Goal: Information Seeking & Learning: Compare options

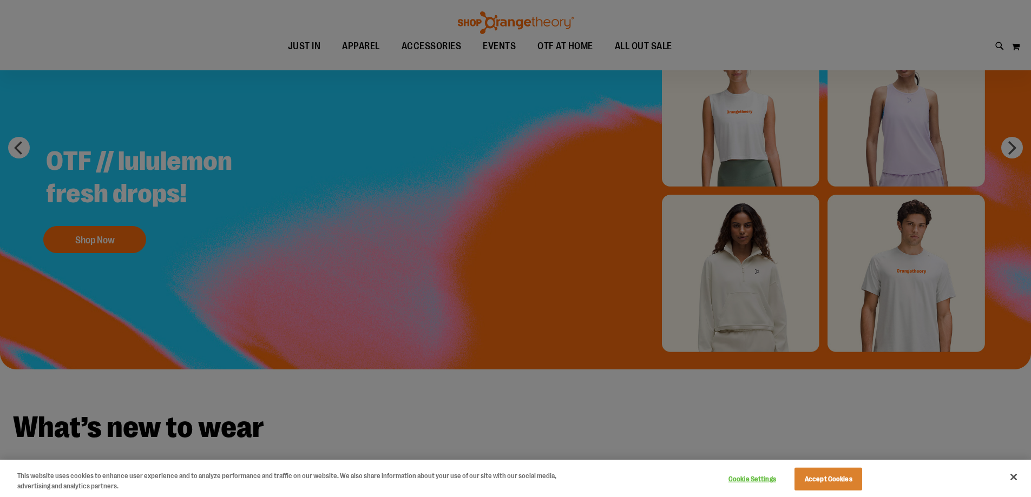
scroll to position [108, 0]
click at [831, 478] on button "Accept Cookies" at bounding box center [828, 479] width 68 height 23
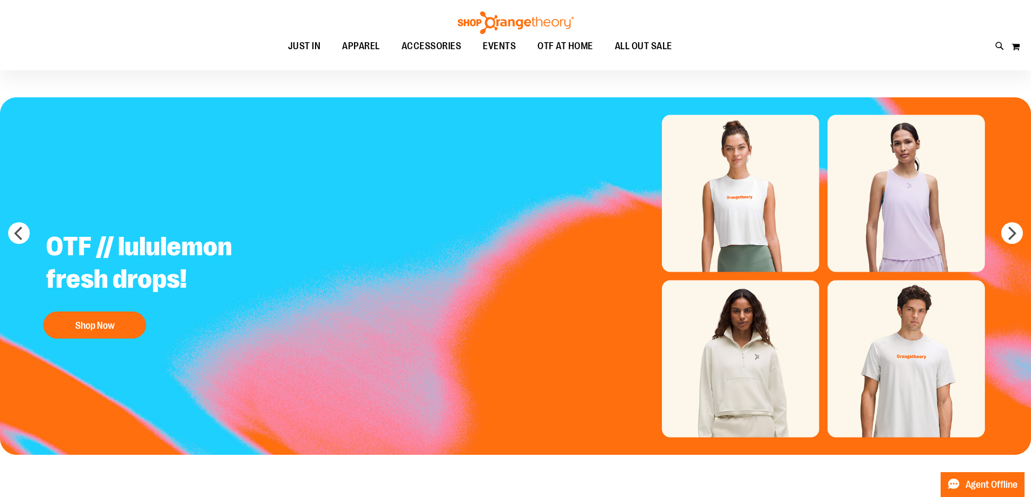
scroll to position [0, 0]
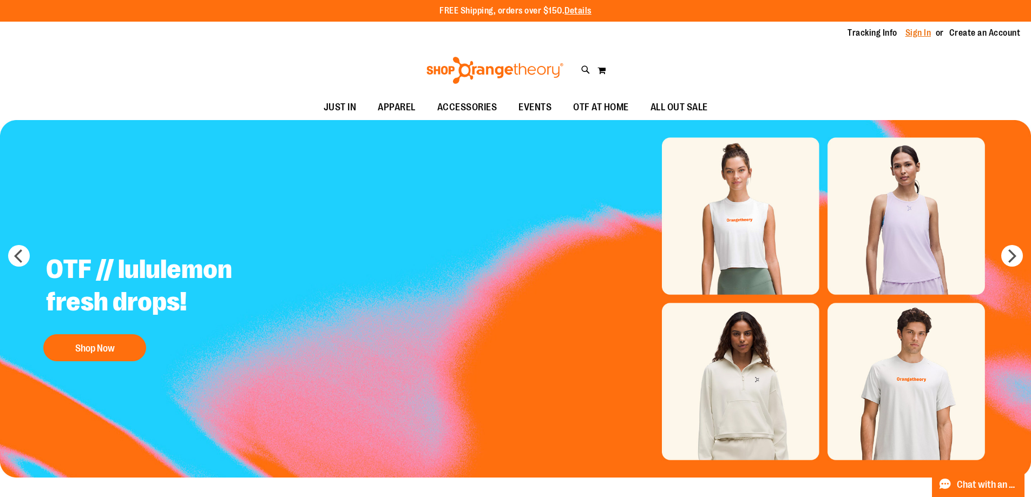
click at [929, 30] on link "Sign In" at bounding box center [918, 33] width 26 height 12
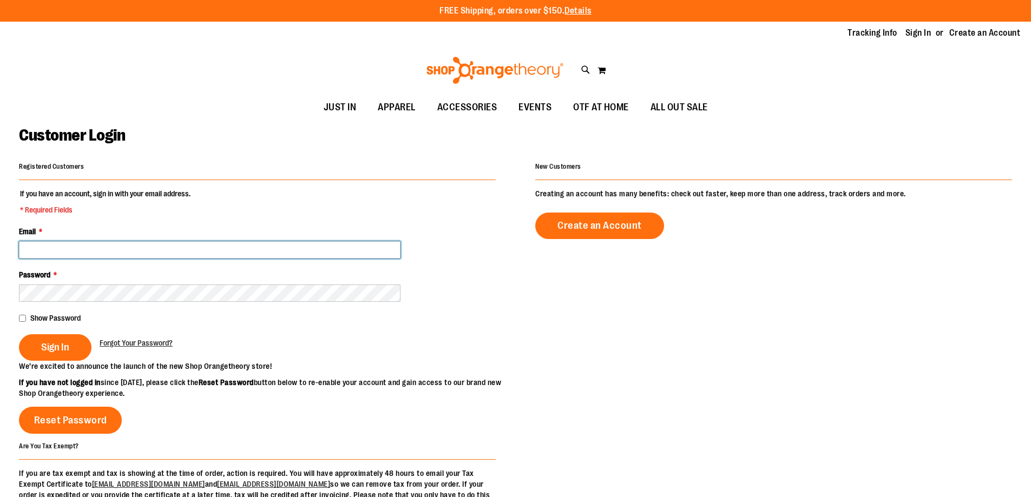
click at [224, 248] on input "Email *" at bounding box center [209, 249] width 381 height 17
type input "**********"
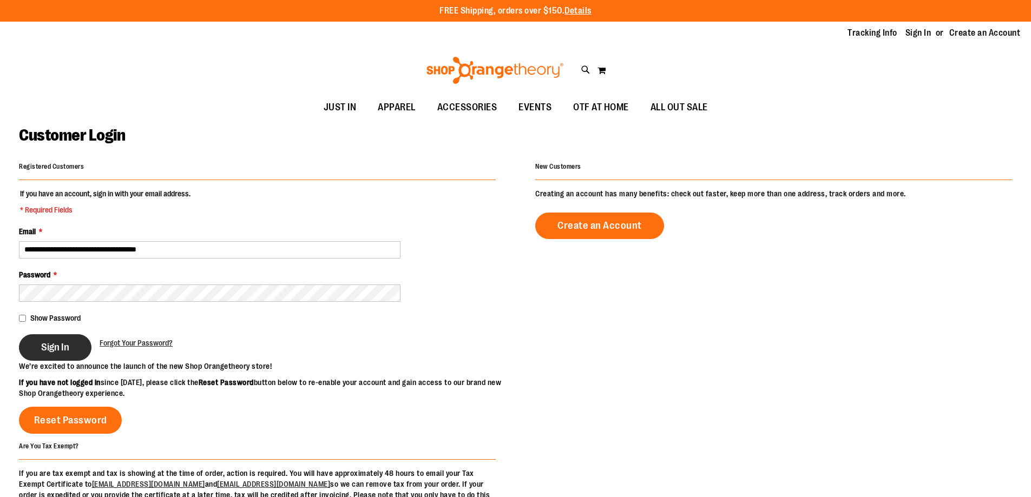
click at [71, 352] on button "Sign In" at bounding box center [55, 347] width 72 height 27
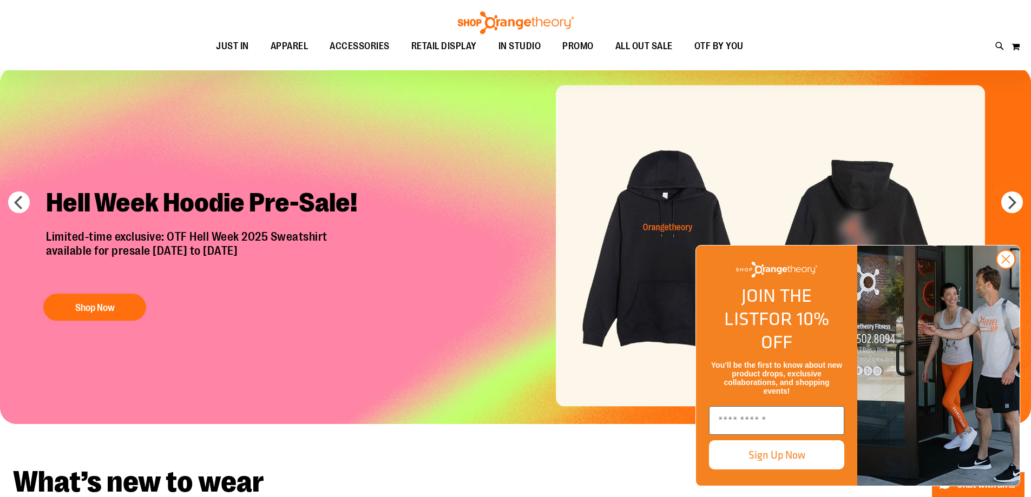
scroll to position [54, 0]
click at [1008, 268] on circle "Close dialog" at bounding box center [1005, 259] width 18 height 18
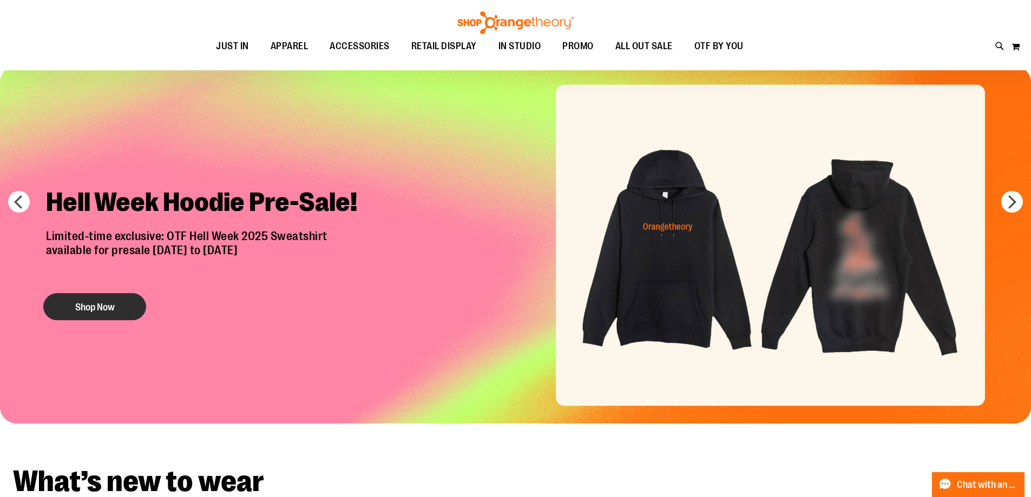
click at [128, 309] on button "Shop Now" at bounding box center [94, 306] width 103 height 27
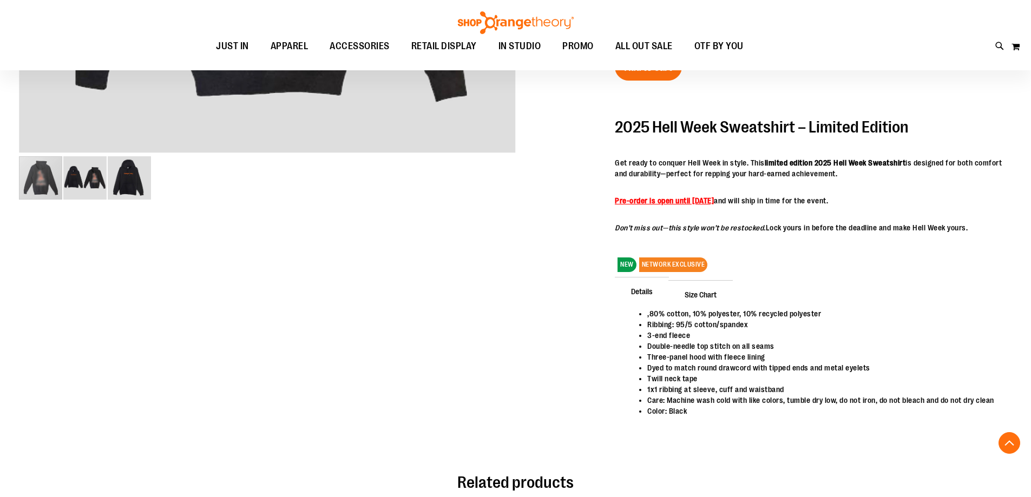
scroll to position [296, 0]
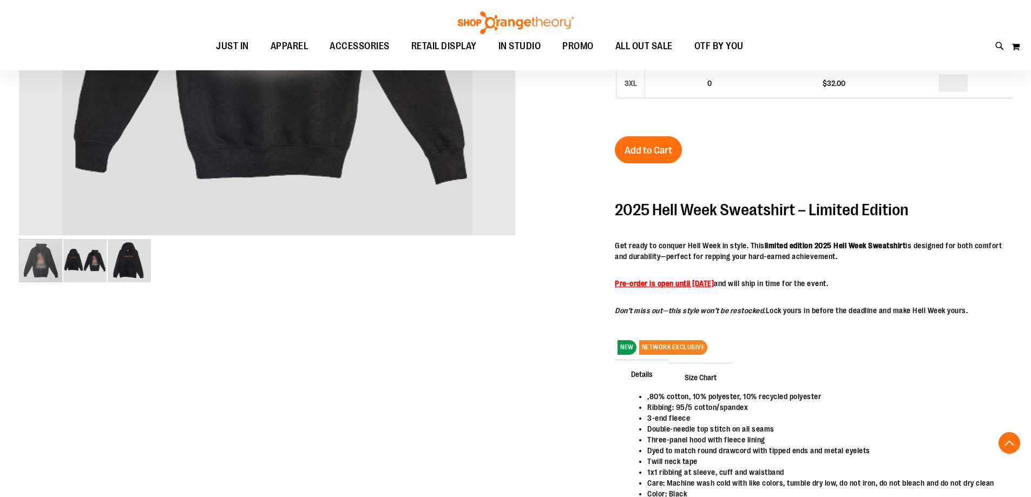
click at [94, 264] on img "image 2 of 3" at bounding box center [84, 260] width 43 height 43
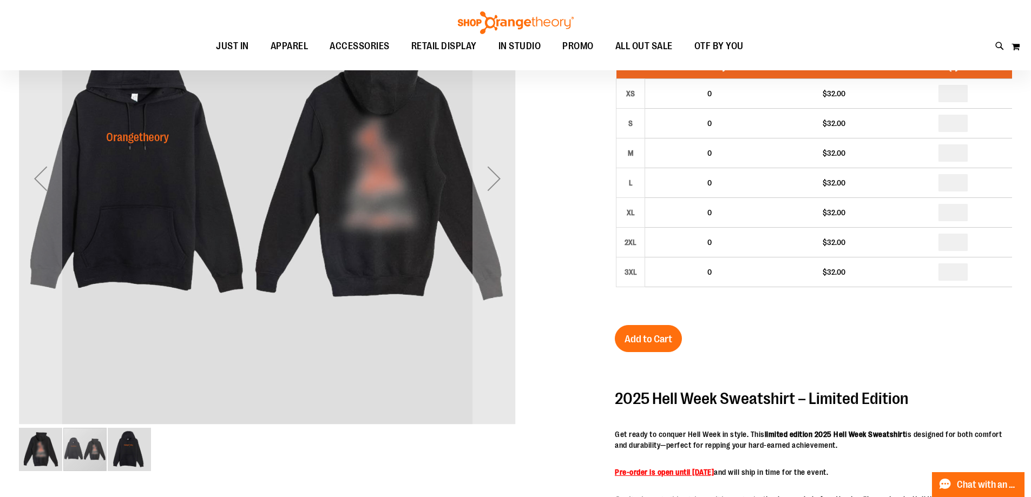
scroll to position [0, 0]
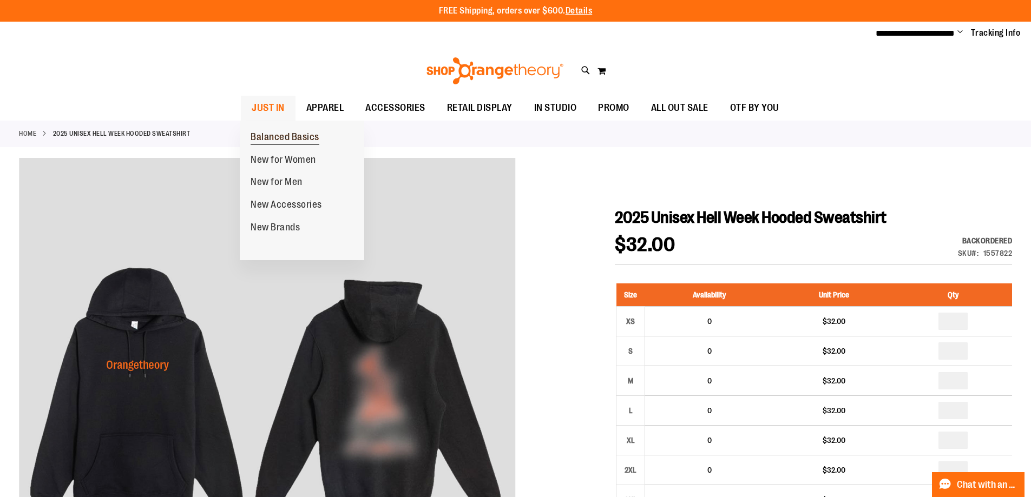
click at [266, 135] on span "Balanced Basics" at bounding box center [284, 138] width 69 height 14
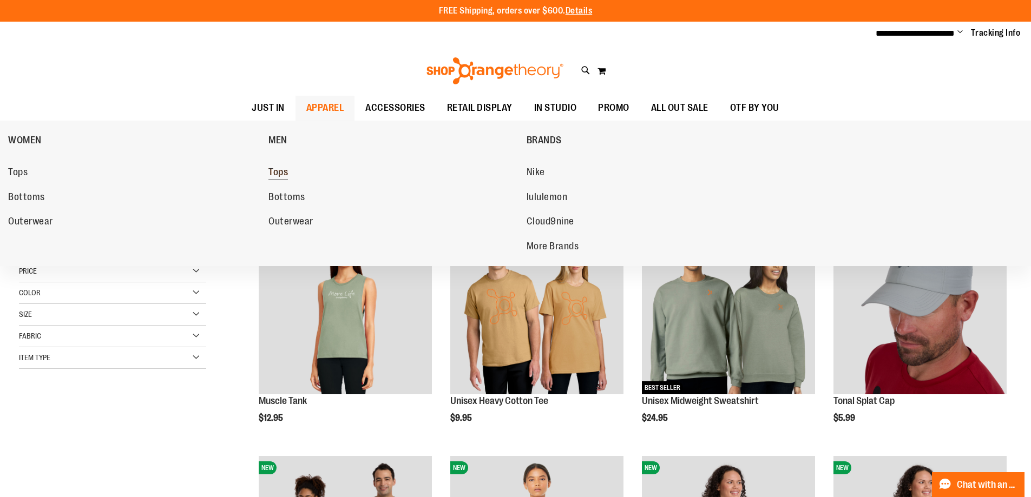
click at [282, 167] on span "Tops" at bounding box center [277, 174] width 19 height 14
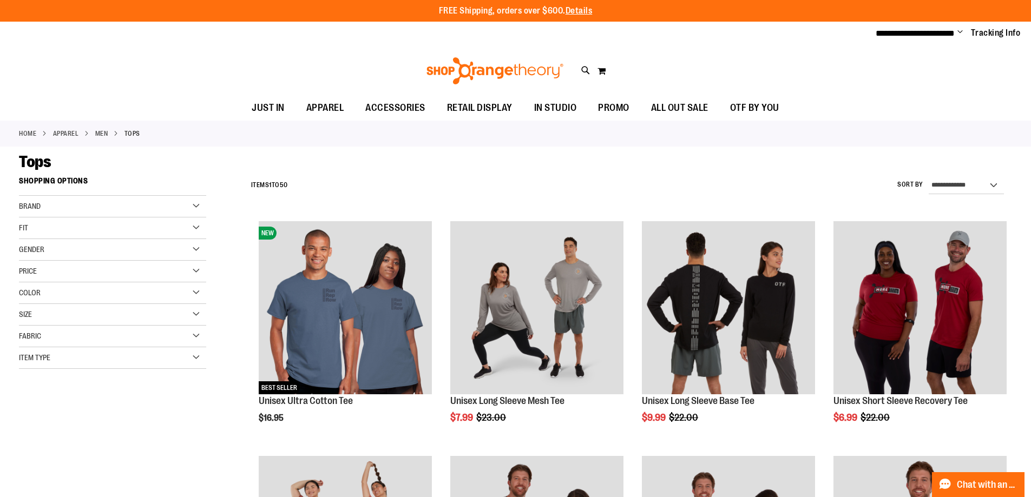
click at [196, 206] on div "Brand" at bounding box center [112, 207] width 187 height 22
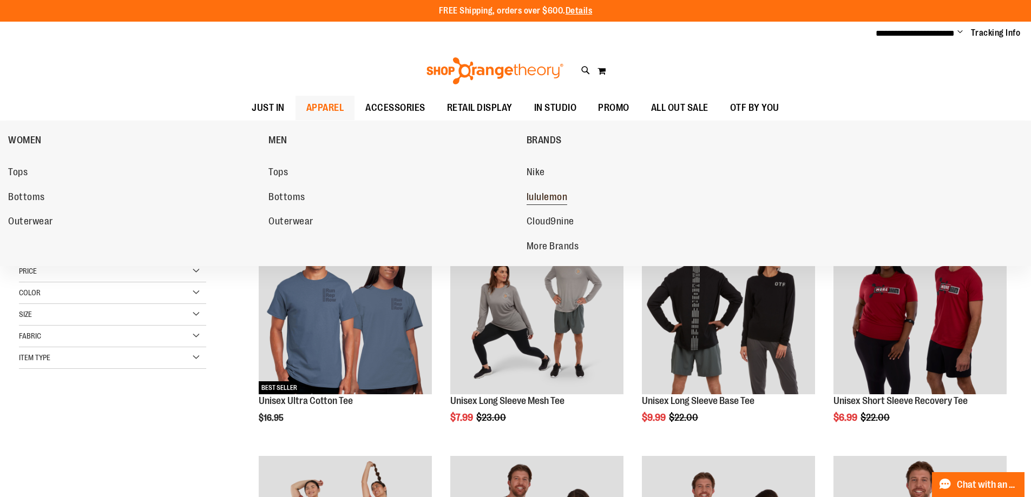
click at [539, 190] on link "lululemon" at bounding box center [650, 197] width 249 height 19
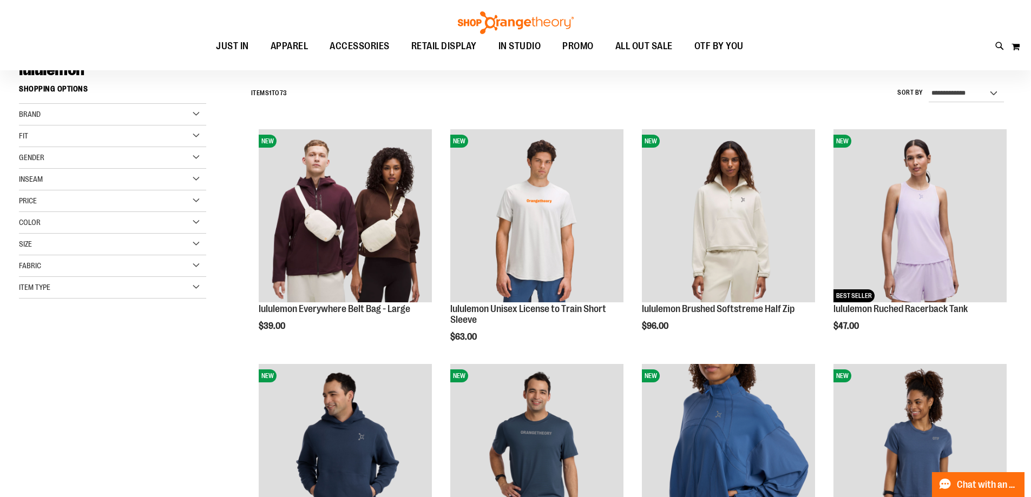
scroll to position [108, 0]
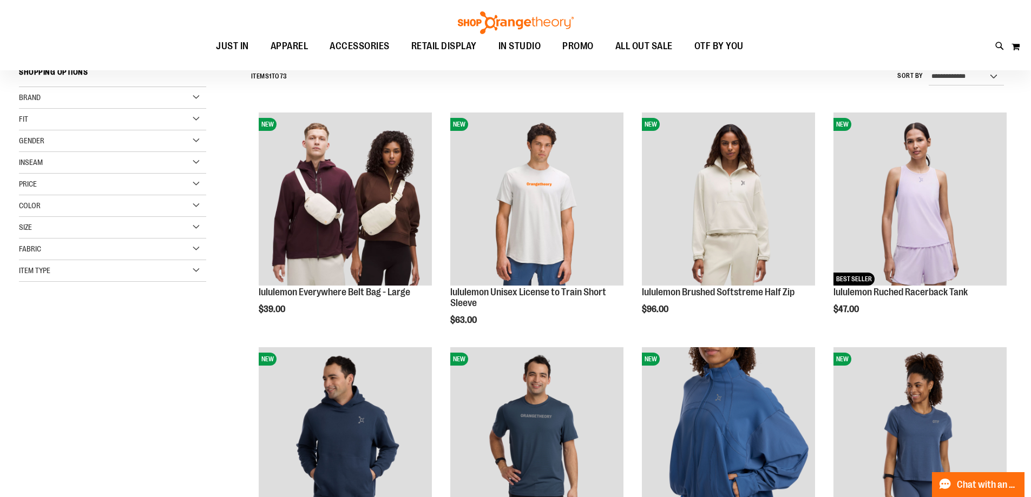
click at [199, 267] on div "Item Type" at bounding box center [112, 271] width 187 height 22
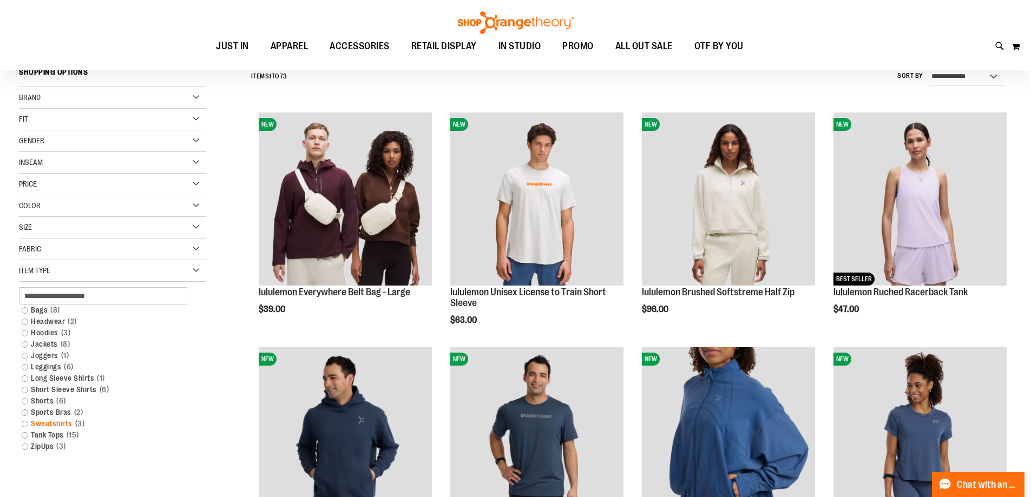
click at [24, 421] on link "Sweatshirts 3 items" at bounding box center [106, 423] width 180 height 11
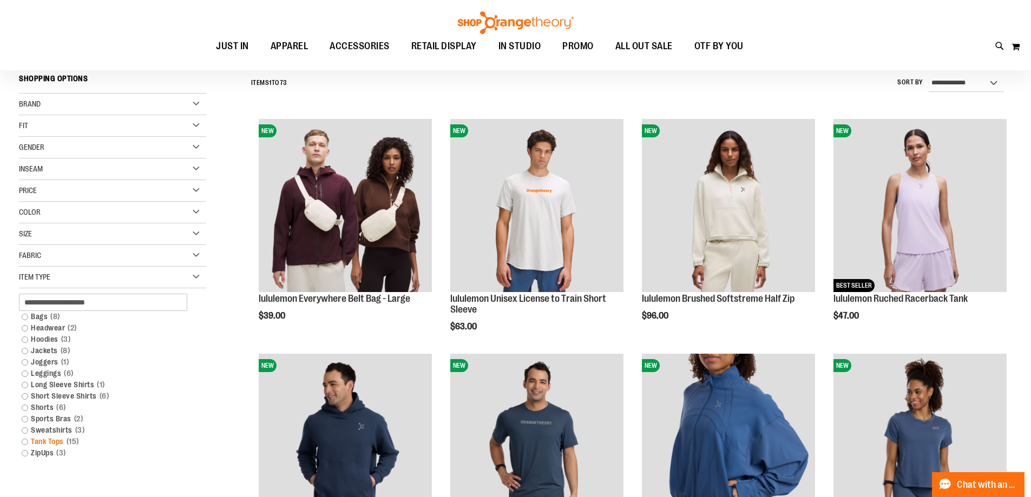
scroll to position [101, 0]
click at [44, 429] on link "Sweatshirts 3 items" at bounding box center [106, 430] width 180 height 11
click at [25, 417] on link "Sports Bras 2 items" at bounding box center [106, 419] width 180 height 11
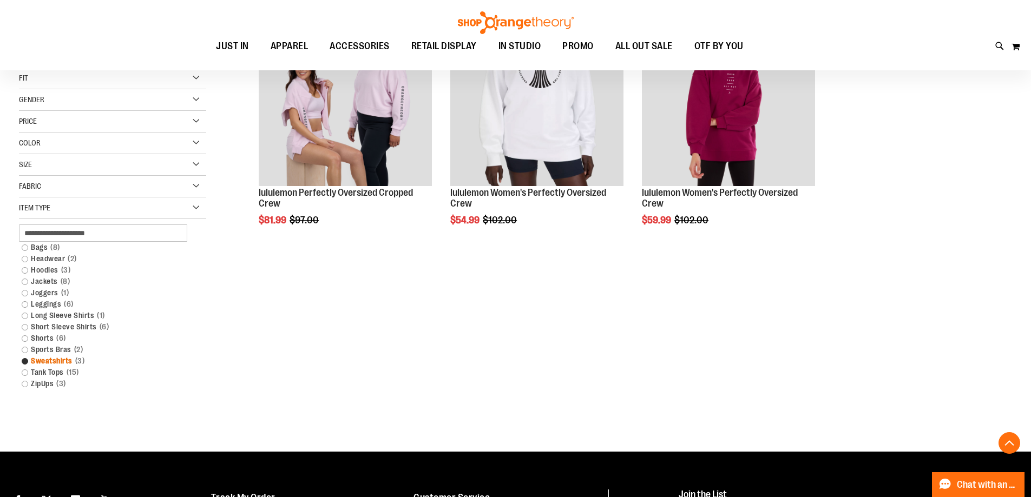
scroll to position [209, 0]
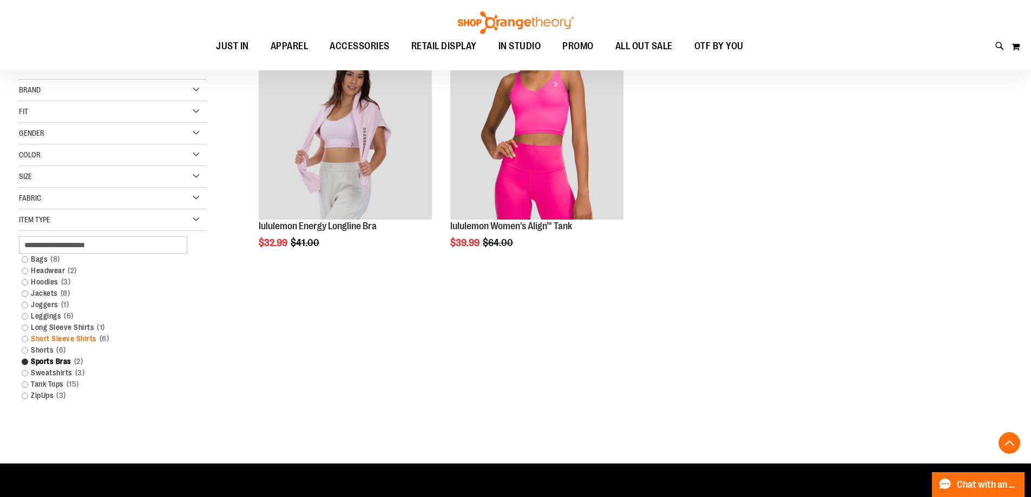
scroll to position [155, 0]
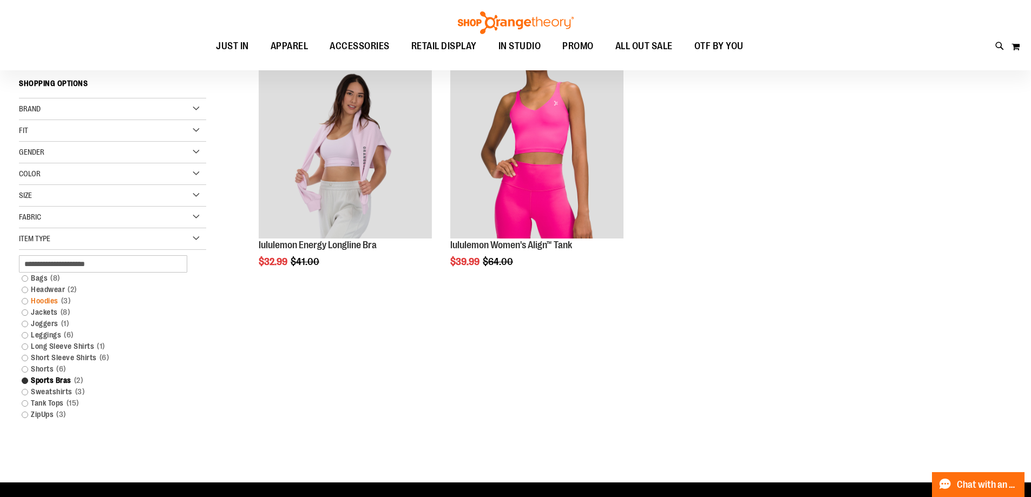
click at [55, 300] on link "Hoodies 3 items" at bounding box center [106, 300] width 180 height 11
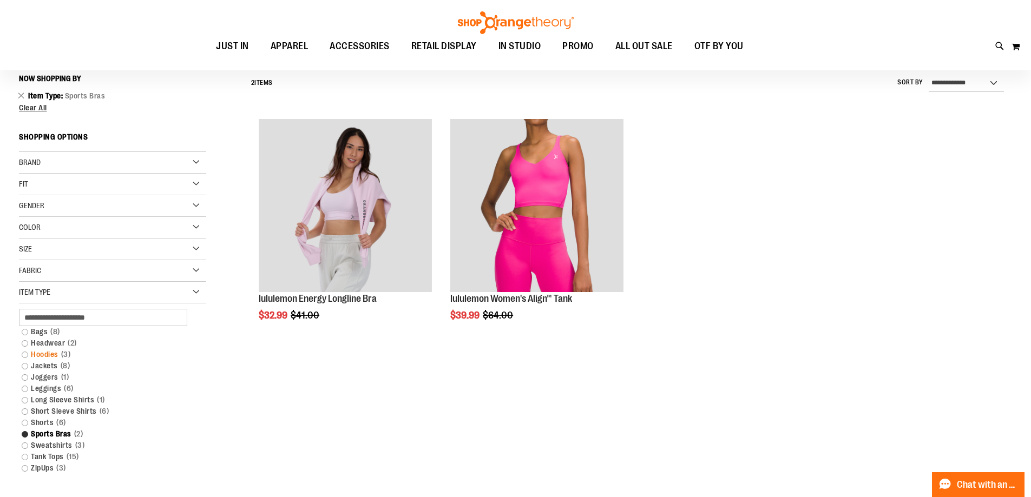
scroll to position [101, 0]
click at [47, 354] on link "Hoodies 3 items" at bounding box center [106, 354] width 180 height 11
click at [32, 353] on link "Hoodies 3 items" at bounding box center [106, 354] width 180 height 11
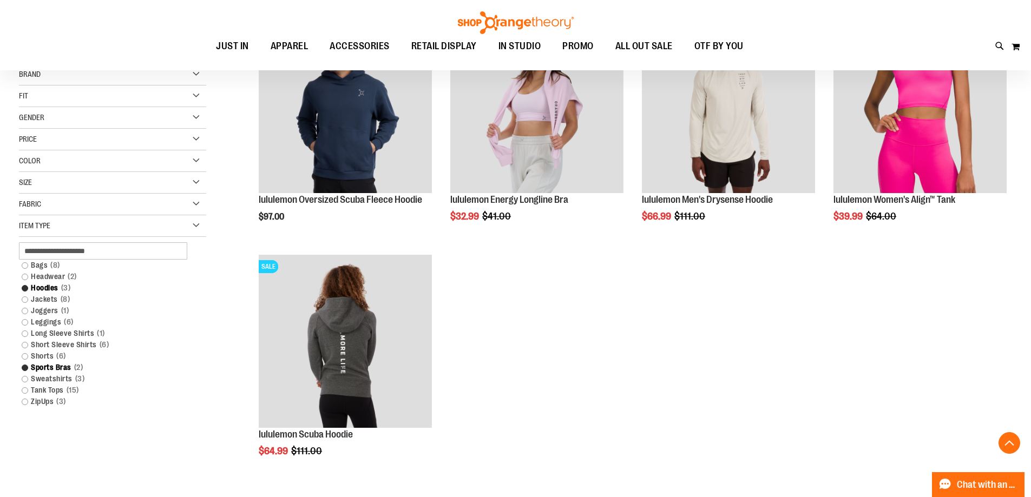
scroll to position [209, 0]
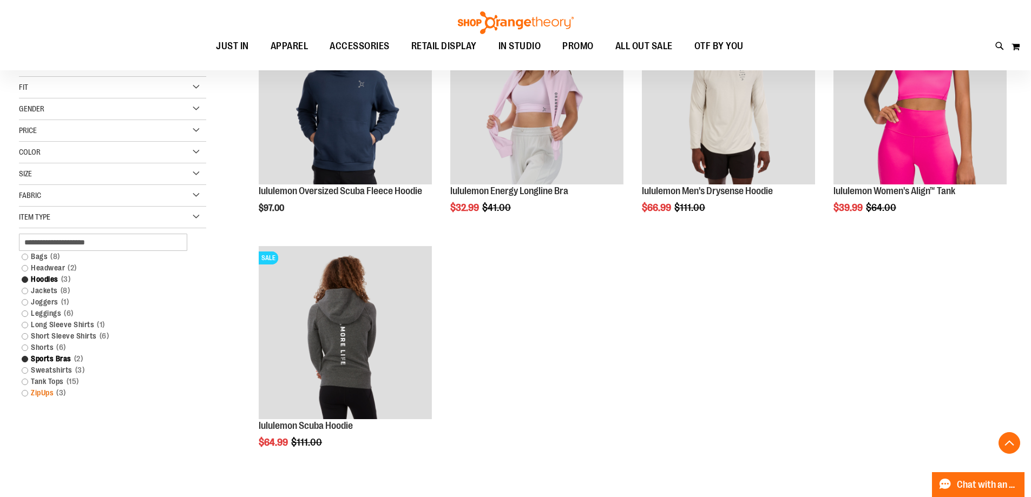
click at [38, 392] on link "ZipUps 3 items" at bounding box center [106, 392] width 180 height 11
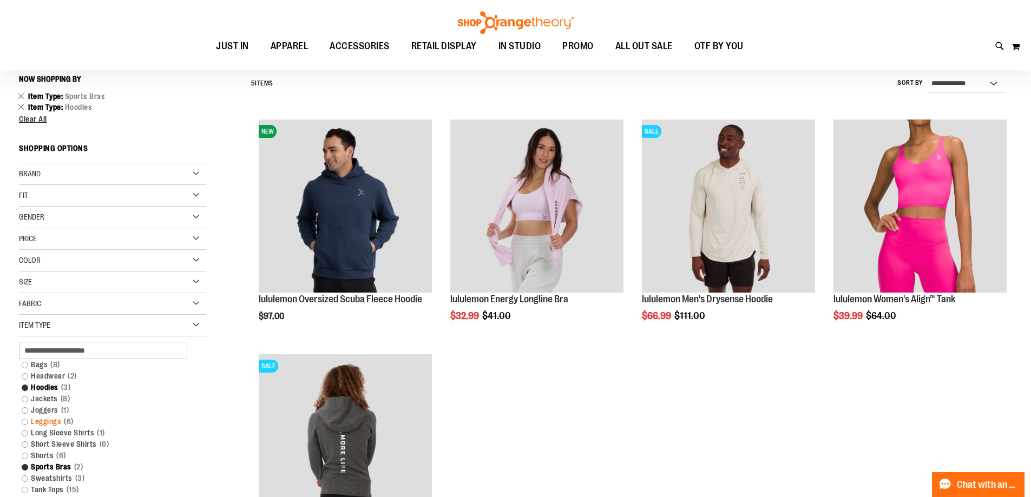
scroll to position [263, 0]
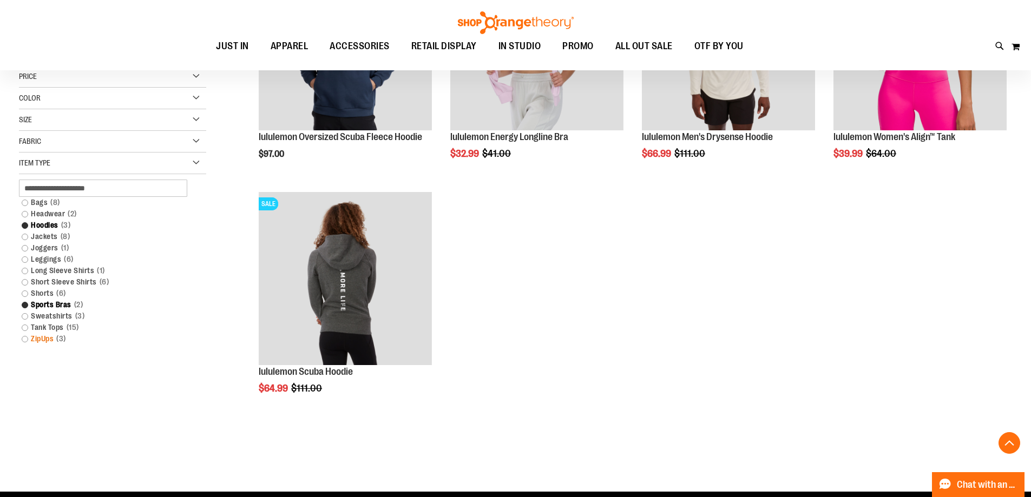
click at [42, 339] on link "ZipUps 3 items" at bounding box center [106, 338] width 180 height 11
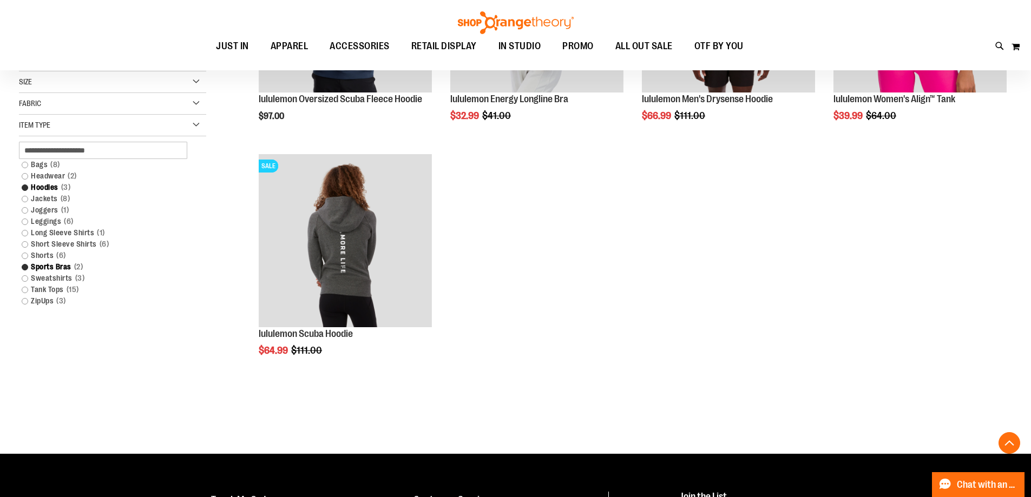
scroll to position [317, 0]
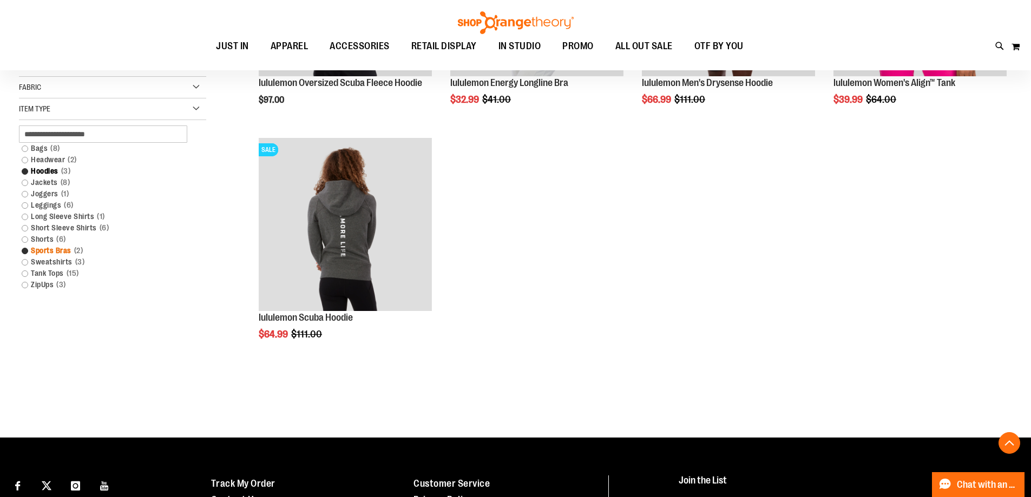
click at [32, 250] on link "Sports Bras 2 items" at bounding box center [106, 250] width 180 height 11
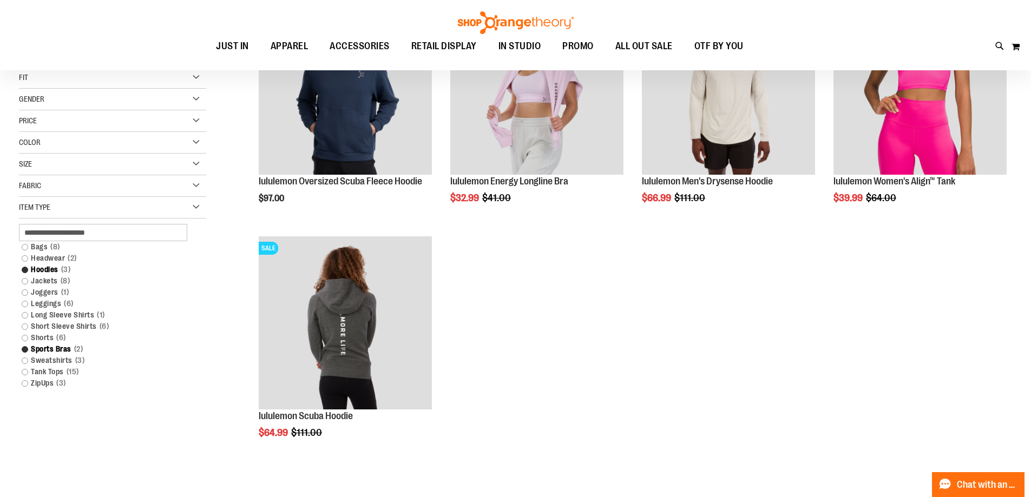
scroll to position [371, 0]
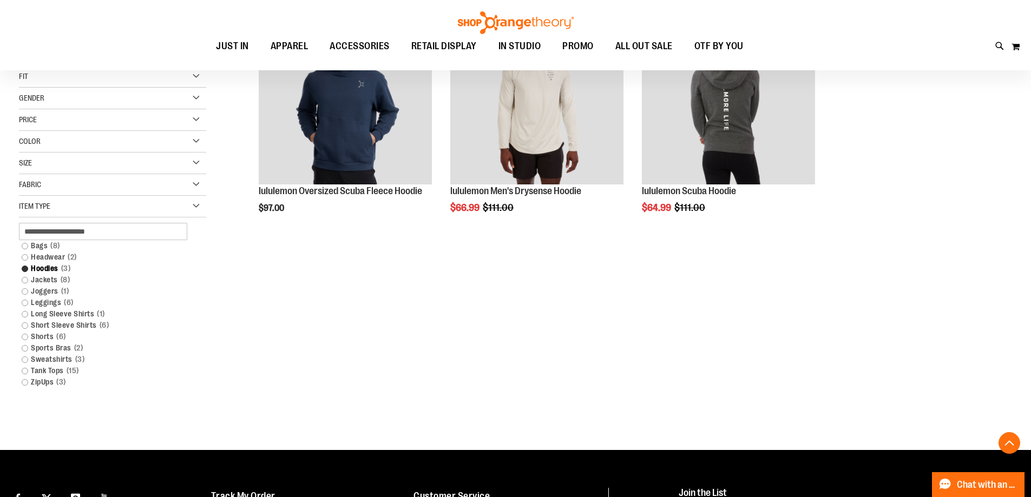
scroll to position [216, 0]
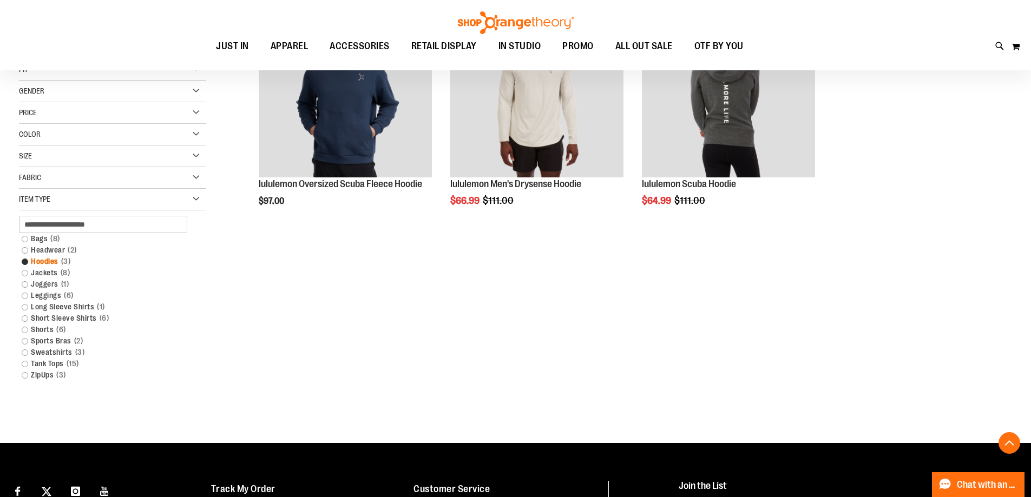
click at [42, 259] on link "Hoodies 3 items" at bounding box center [106, 261] width 180 height 11
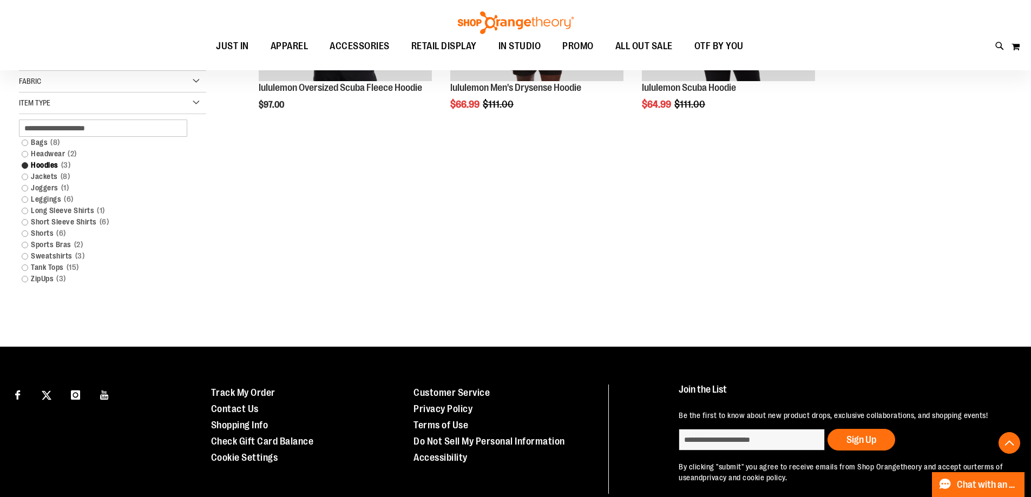
scroll to position [317, 0]
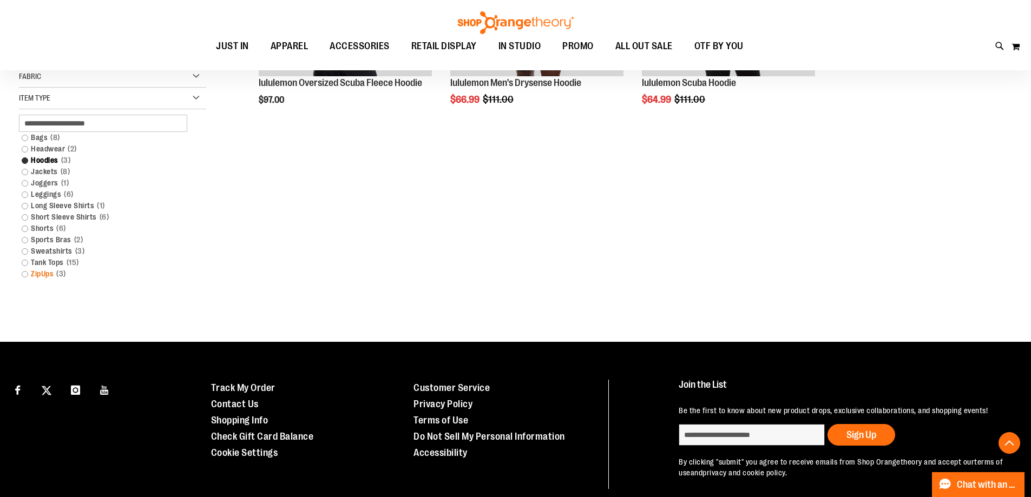
click at [50, 274] on link "ZipUps 3 items" at bounding box center [106, 273] width 180 height 11
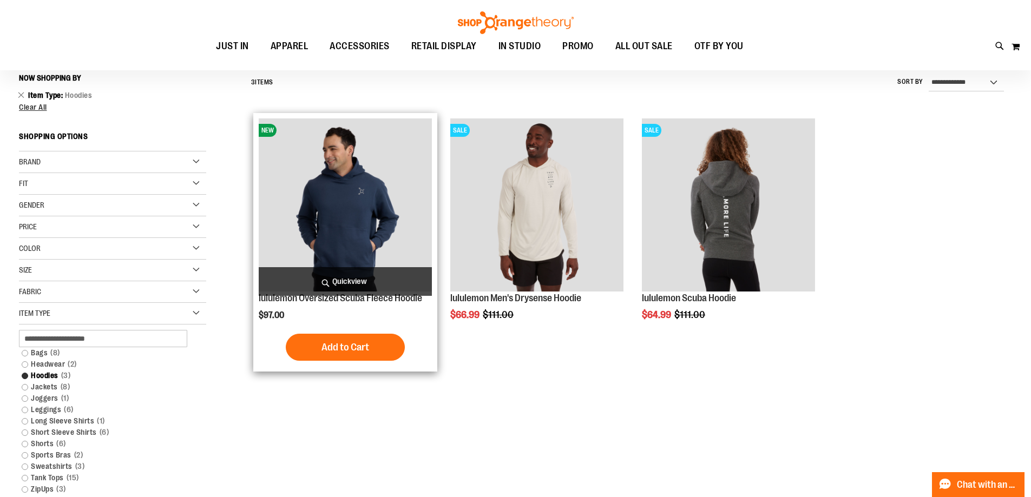
scroll to position [101, 0]
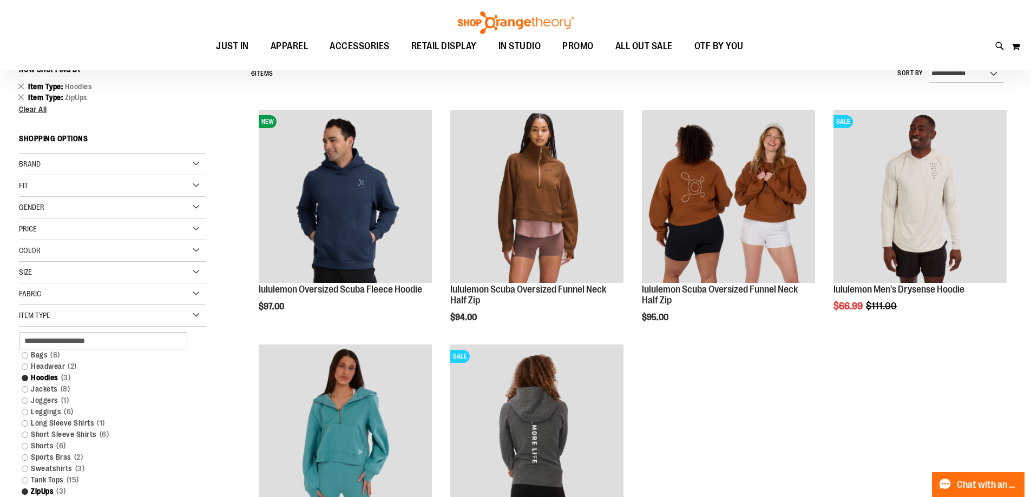
scroll to position [91, 0]
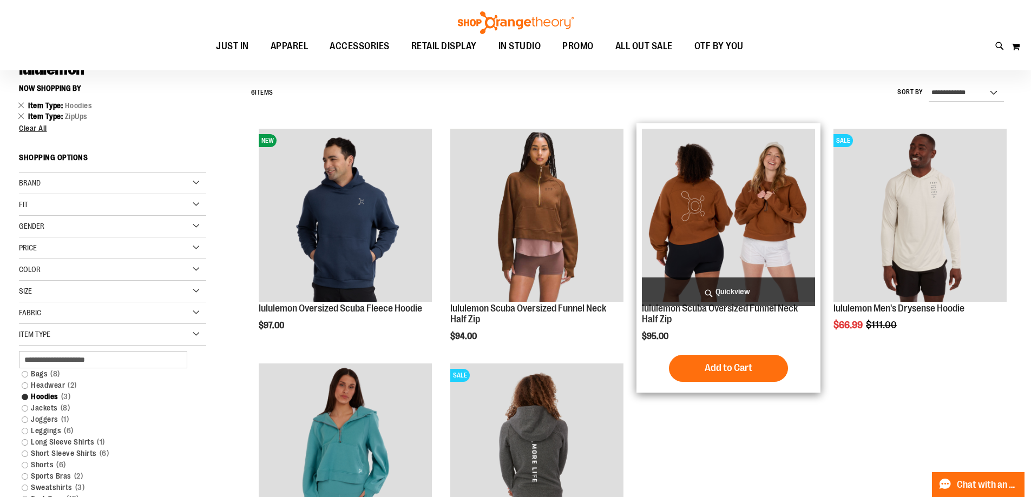
click at [724, 238] on img "product" at bounding box center [728, 215] width 173 height 173
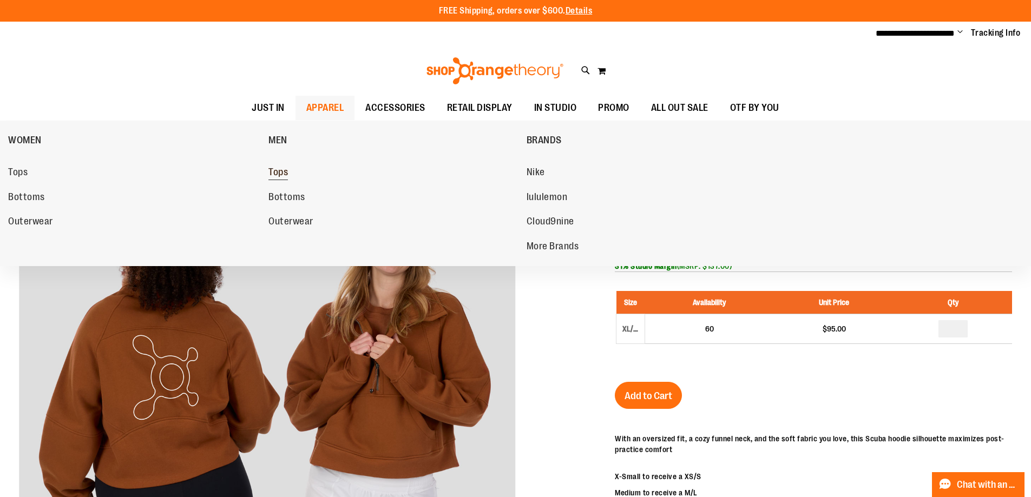
click at [283, 171] on span "Tops" at bounding box center [277, 174] width 19 height 14
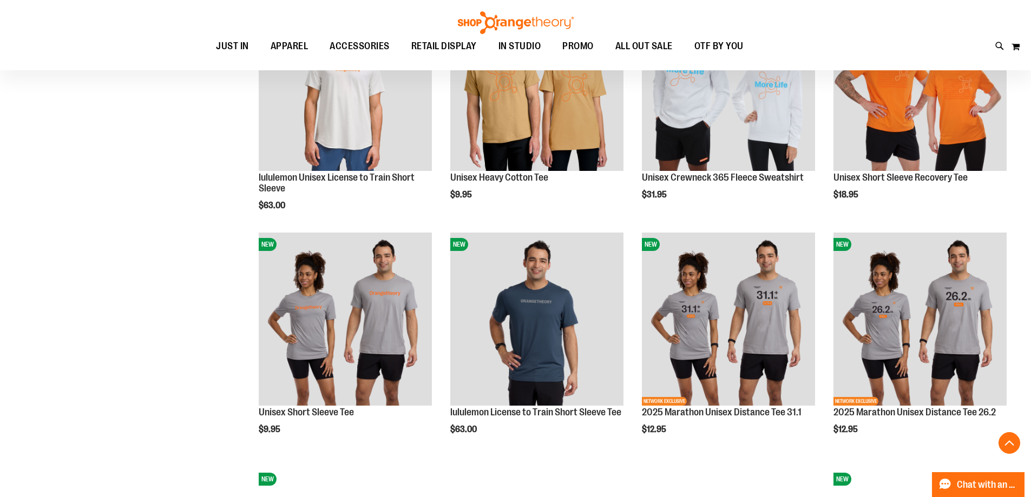
scroll to position [811, 0]
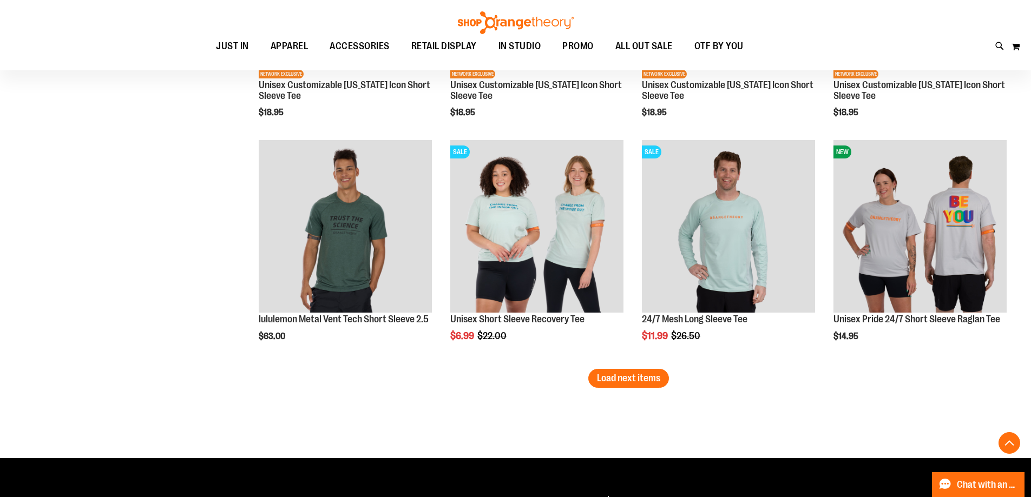
scroll to position [1839, 0]
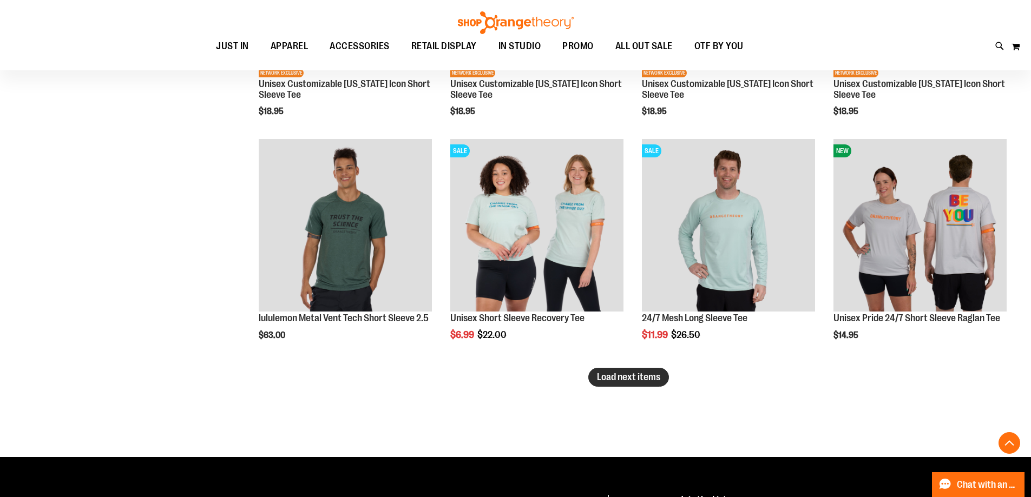
click at [623, 377] on span "Load next items" at bounding box center [628, 377] width 63 height 11
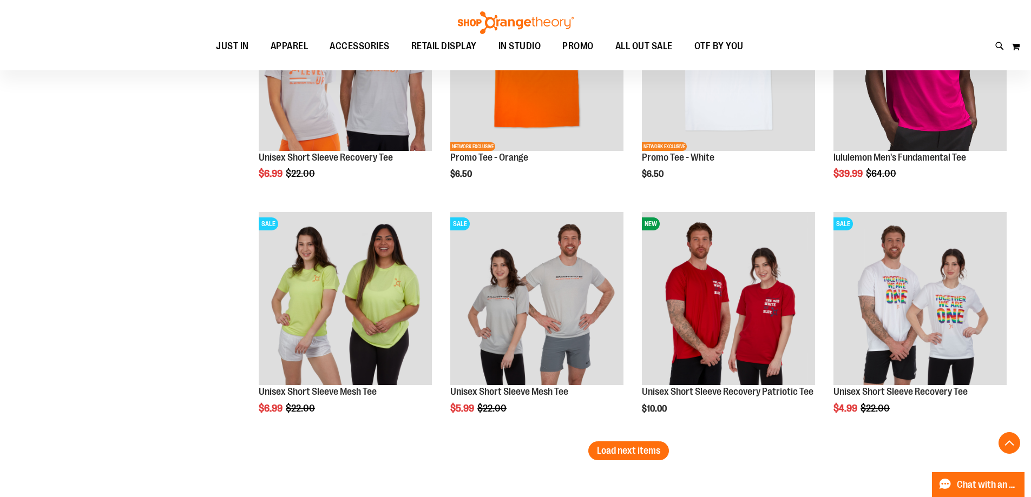
scroll to position [2488, 0]
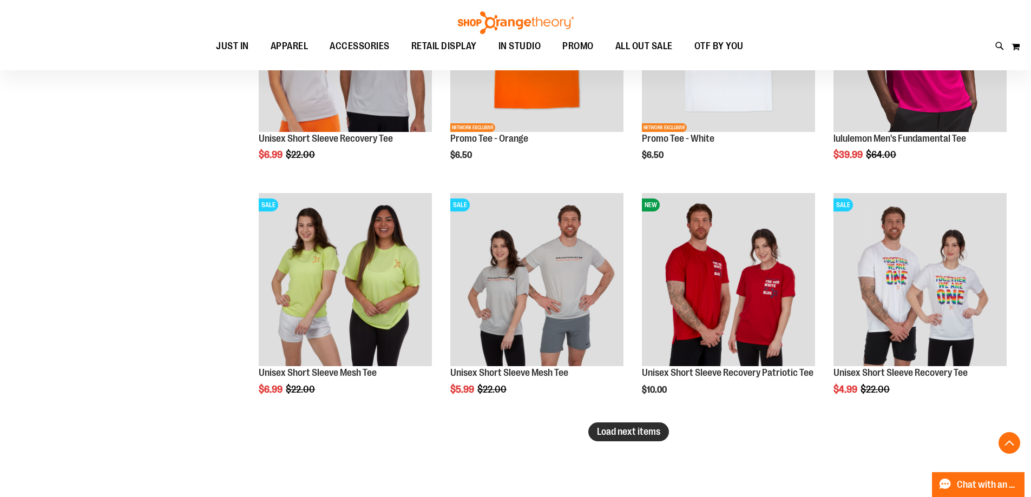
click at [612, 424] on button "Load next items" at bounding box center [628, 432] width 81 height 19
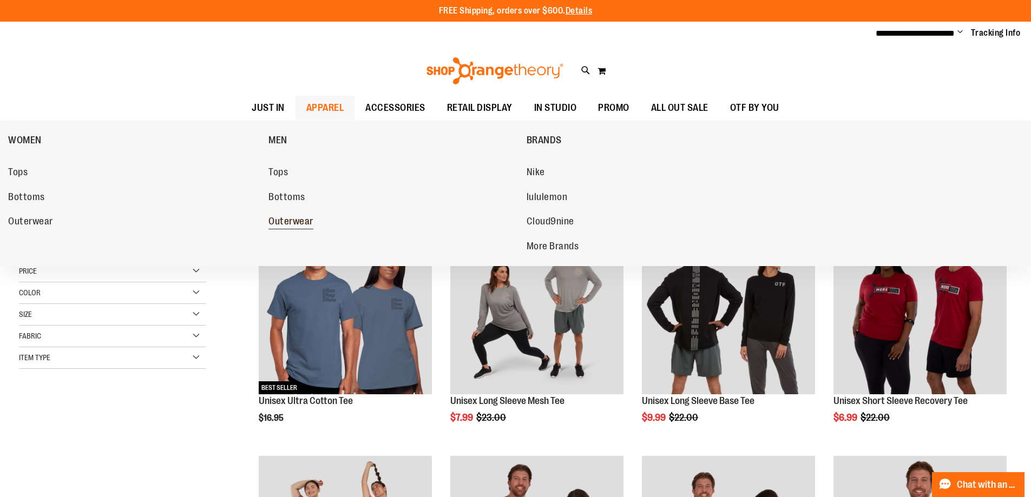
click at [288, 220] on span "Outerwear" at bounding box center [290, 223] width 45 height 14
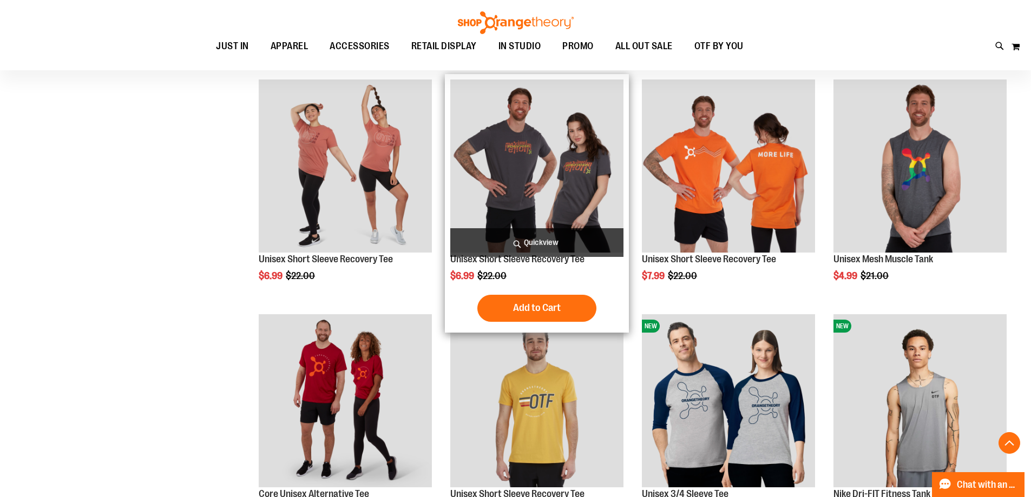
scroll to position [371, 0]
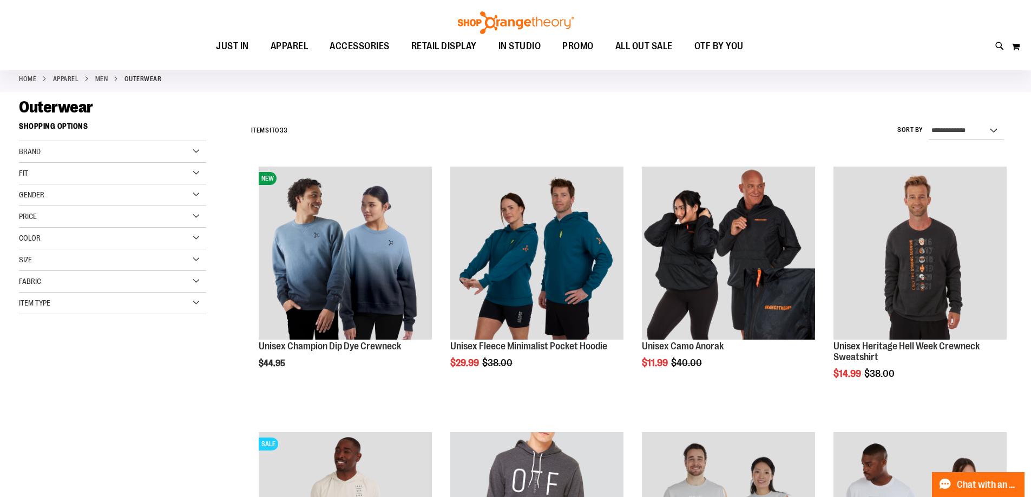
scroll to position [108, 0]
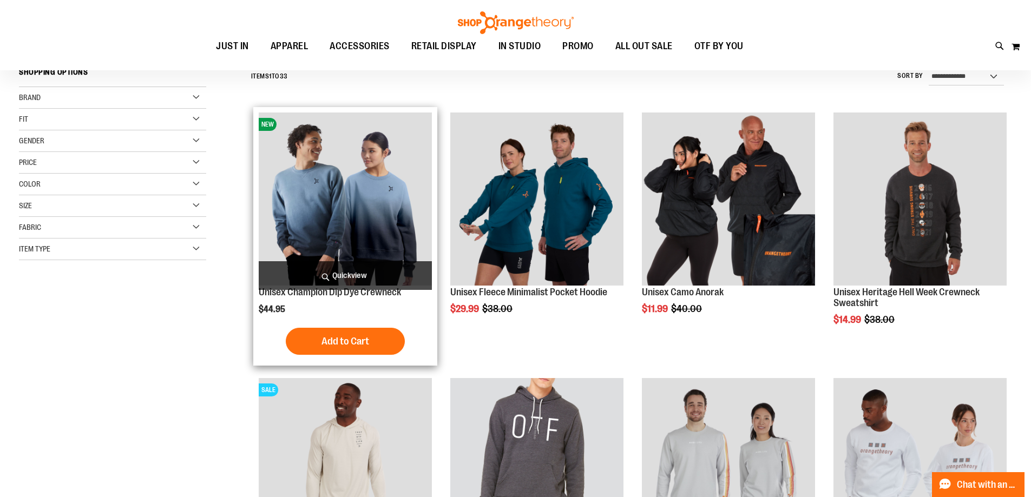
click at [368, 229] on img "product" at bounding box center [345, 199] width 173 height 173
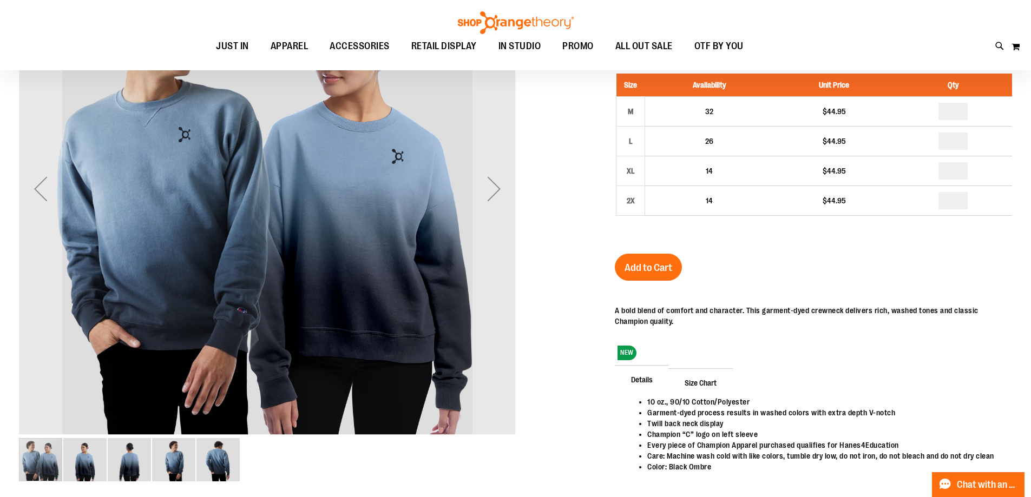
scroll to position [107, 0]
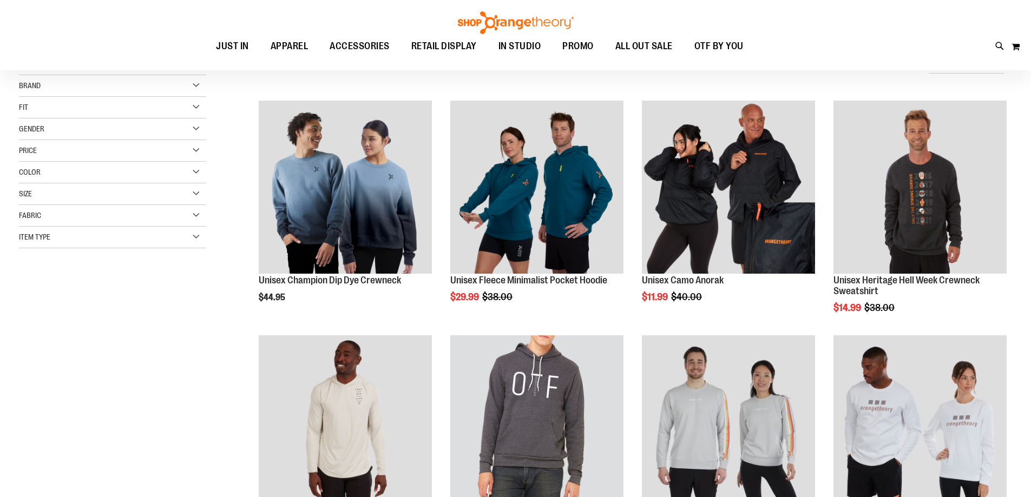
scroll to position [93, 0]
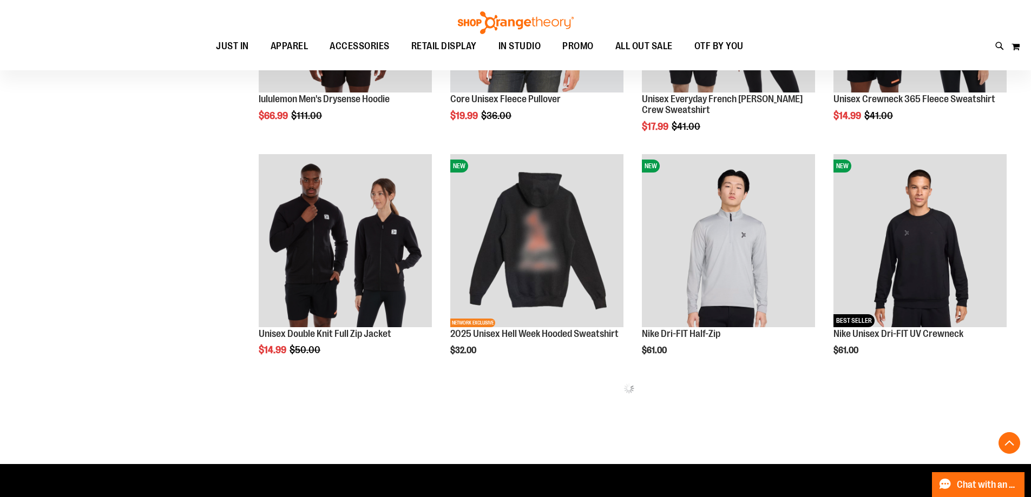
scroll to position [417, 0]
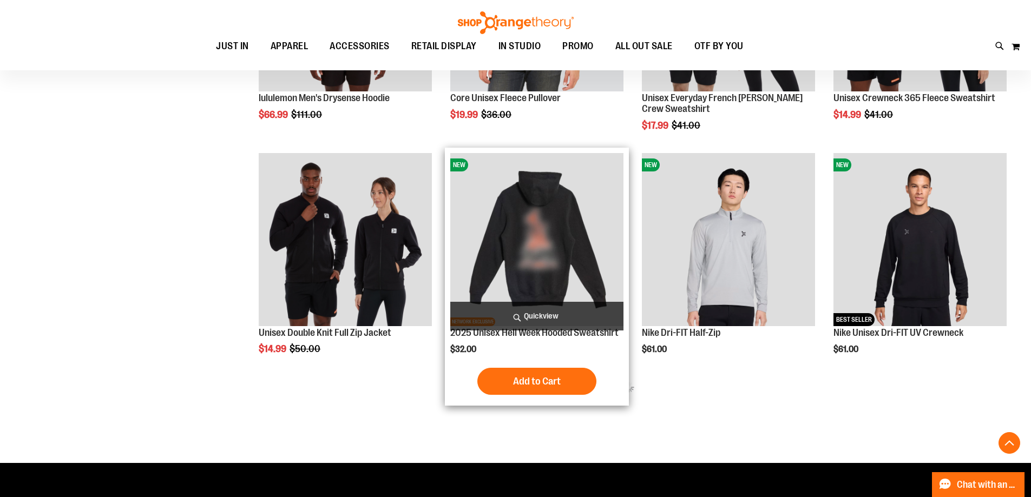
click at [567, 278] on img "product" at bounding box center [536, 239] width 173 height 173
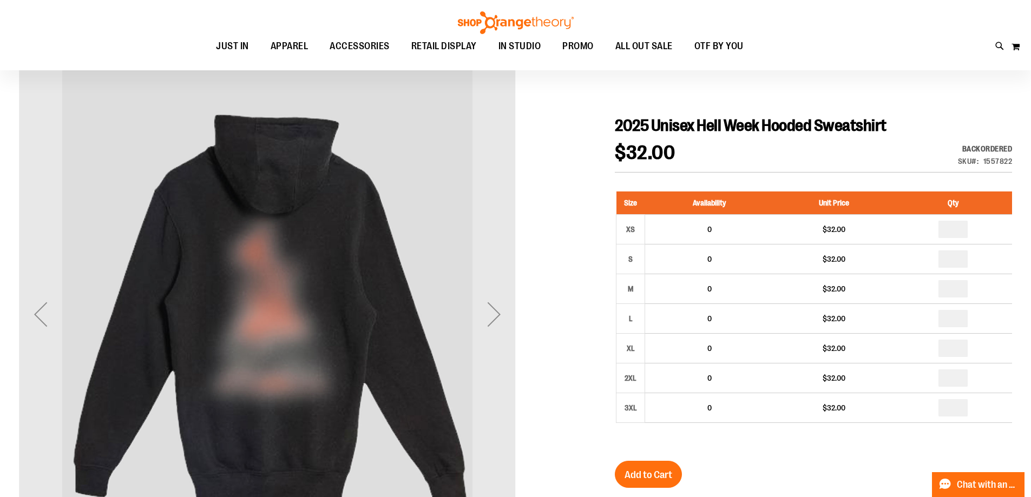
scroll to position [108, 0]
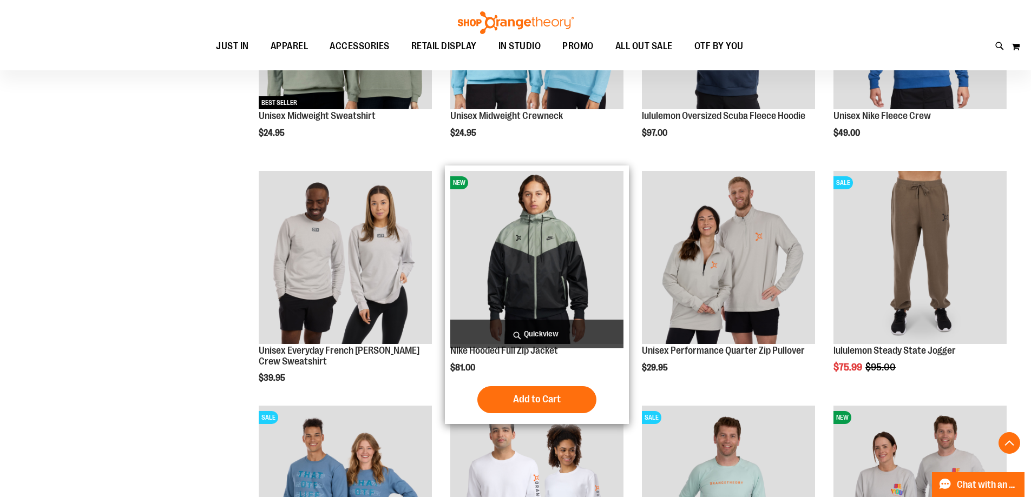
scroll to position [905, 0]
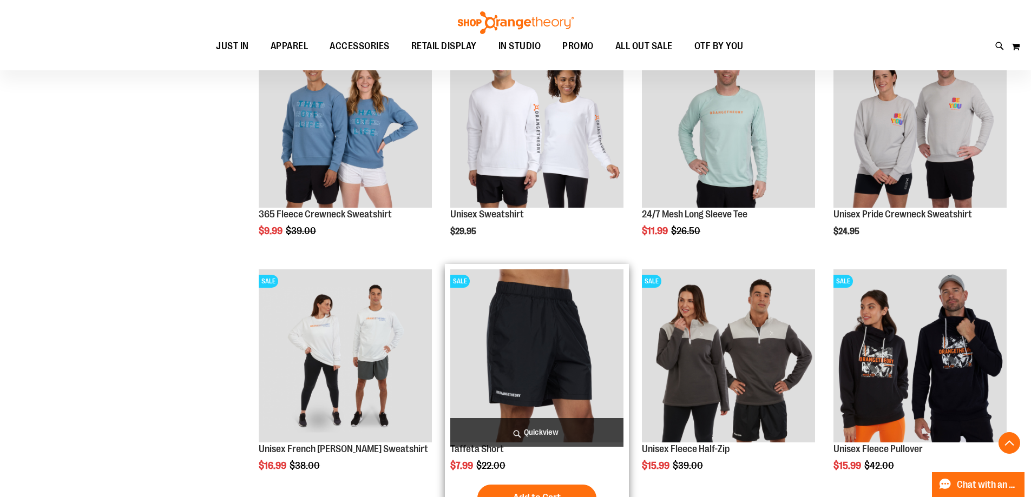
scroll to position [1121, 0]
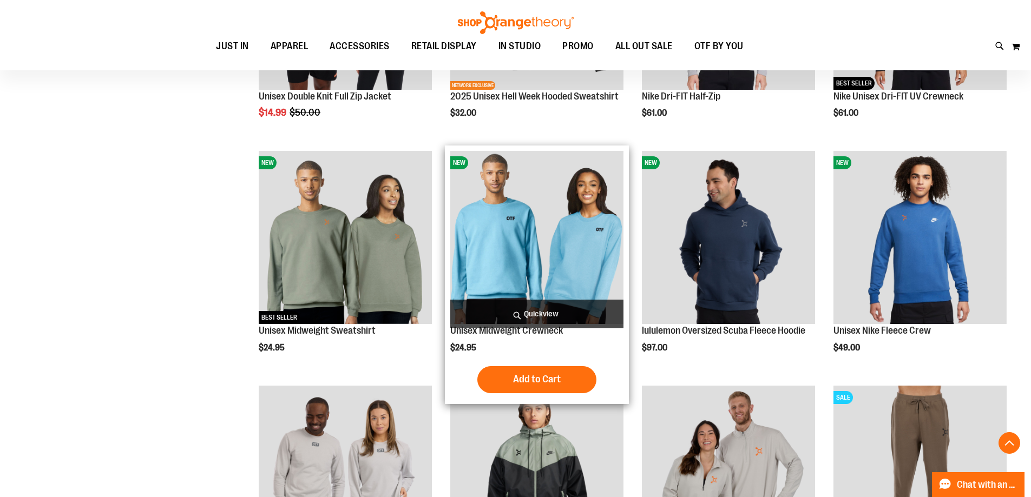
scroll to position [635, 0]
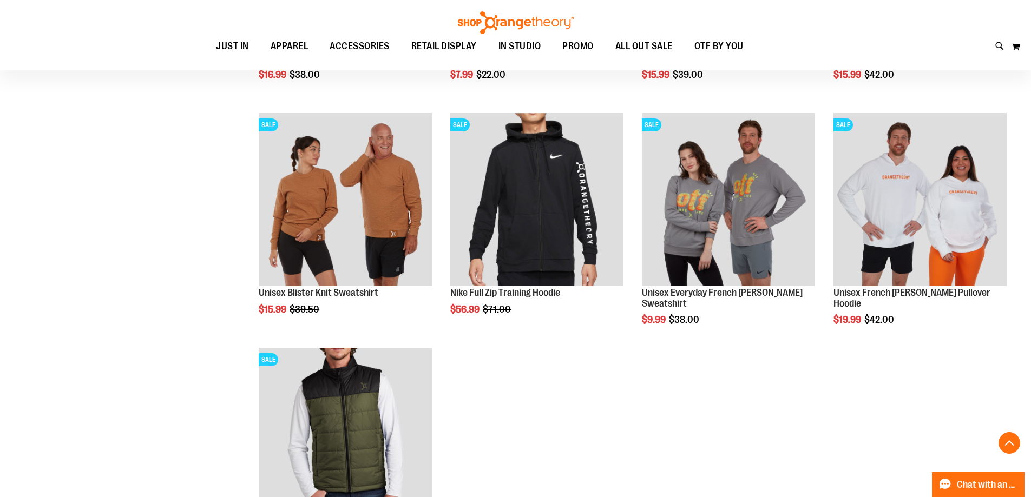
scroll to position [1893, 0]
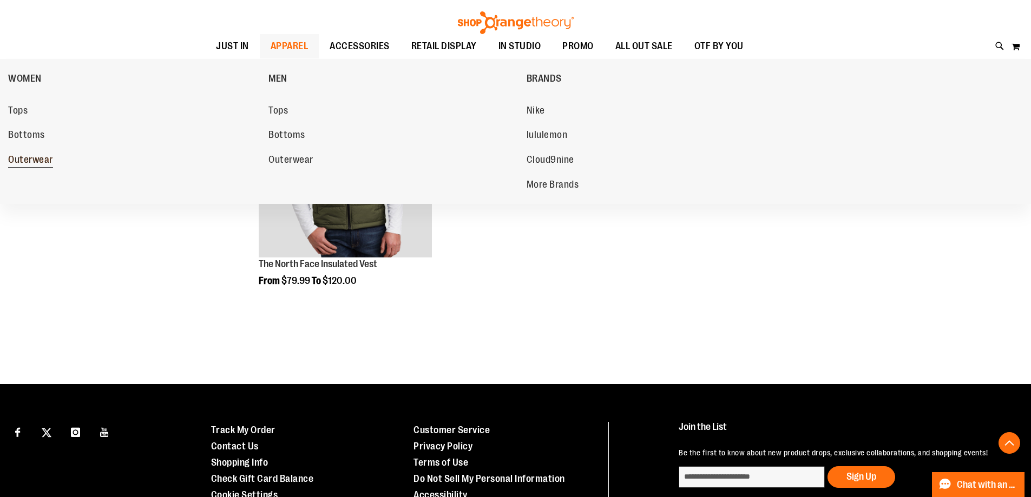
click at [40, 160] on span "Outerwear" at bounding box center [30, 161] width 45 height 14
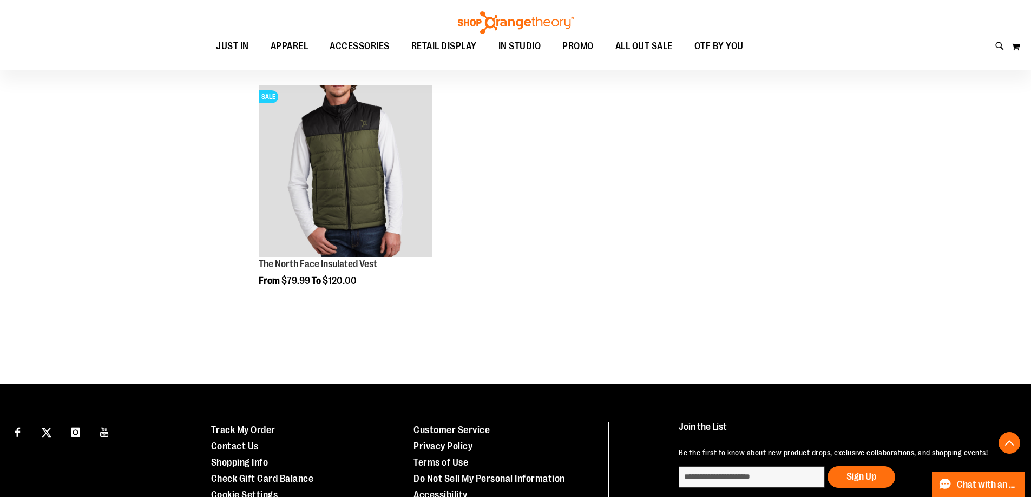
scroll to position [1839, 0]
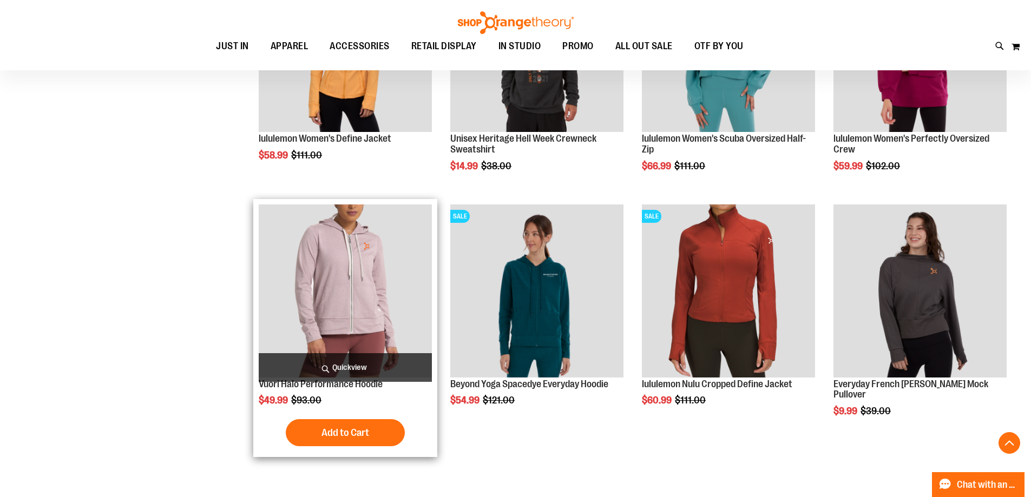
scroll to position [649, 0]
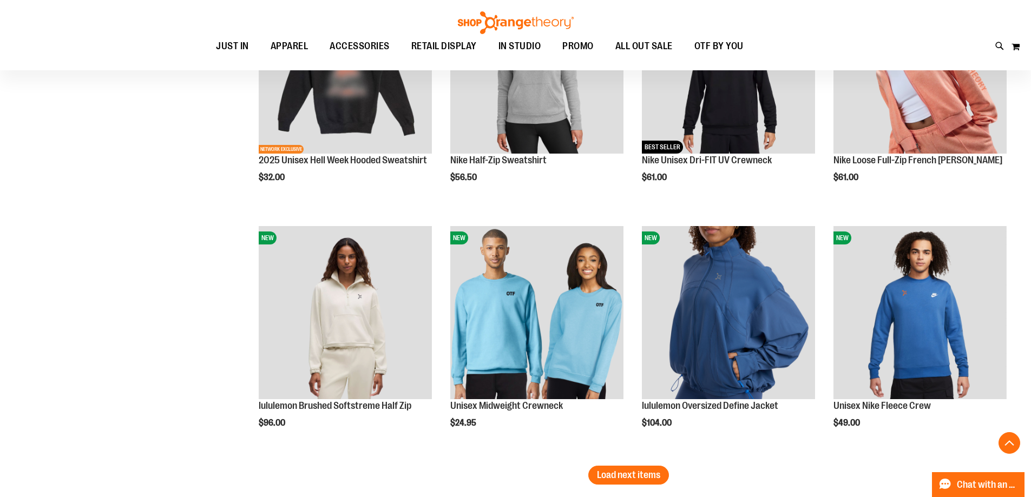
scroll to position [1893, 0]
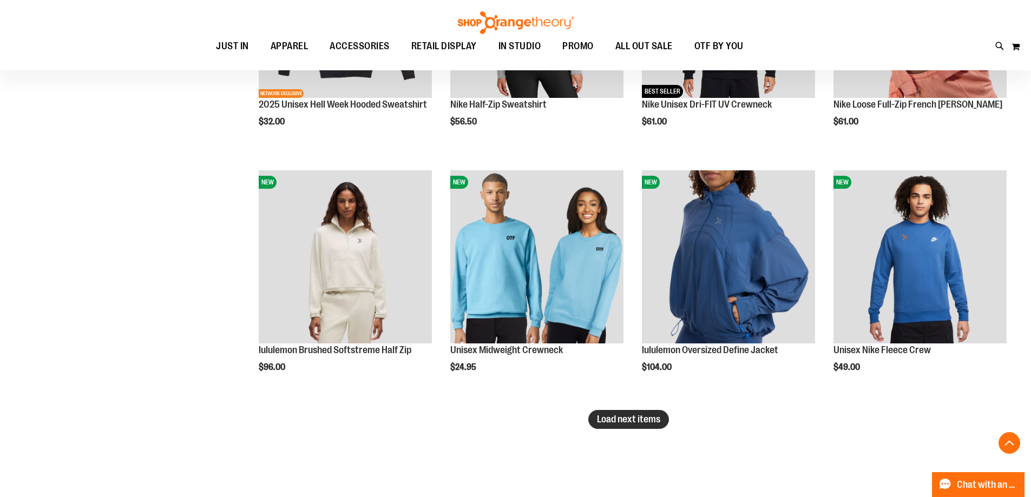
click at [622, 410] on button "Load next items" at bounding box center [628, 419] width 81 height 19
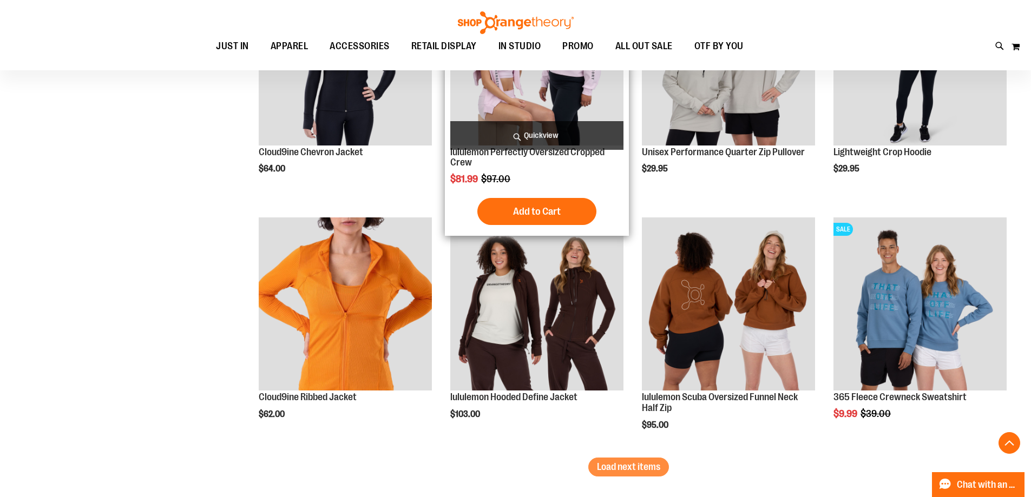
scroll to position [2650, 0]
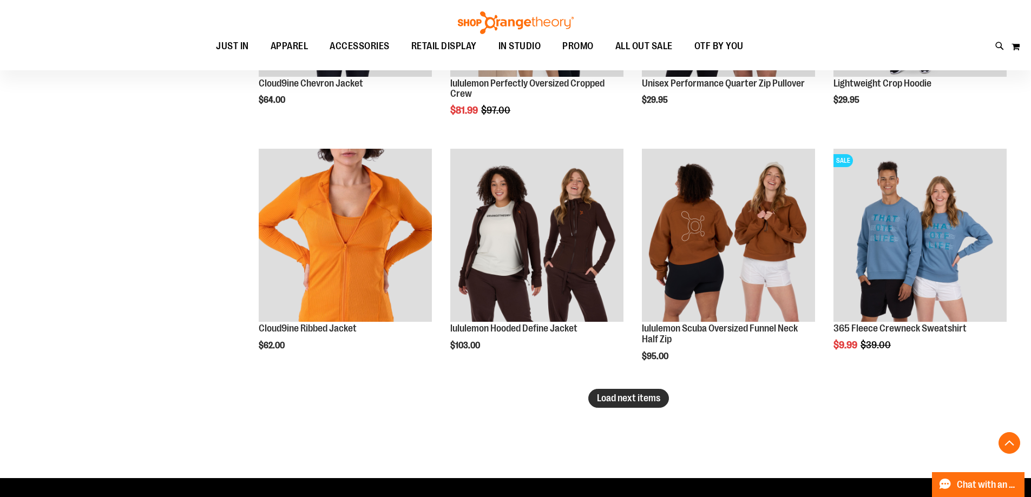
click at [616, 396] on span "Load next items" at bounding box center [628, 398] width 63 height 11
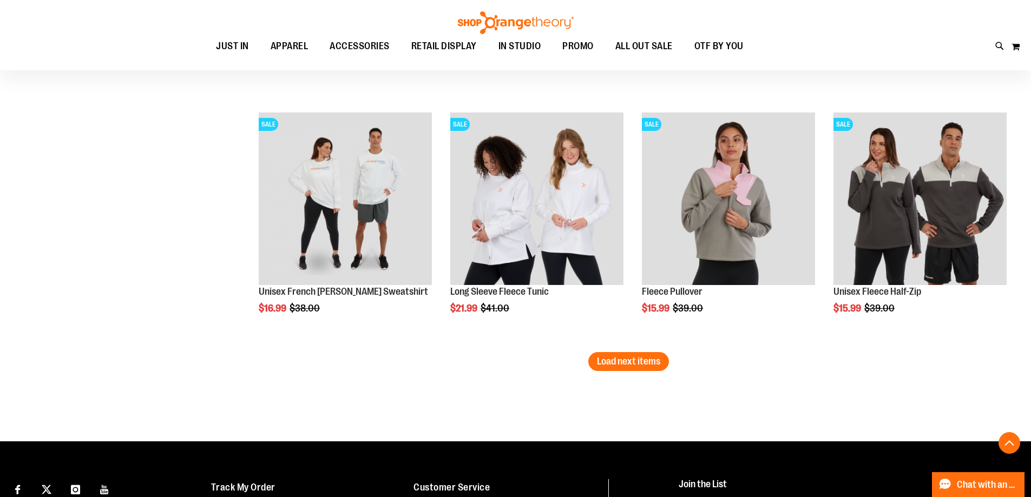
scroll to position [3417, 0]
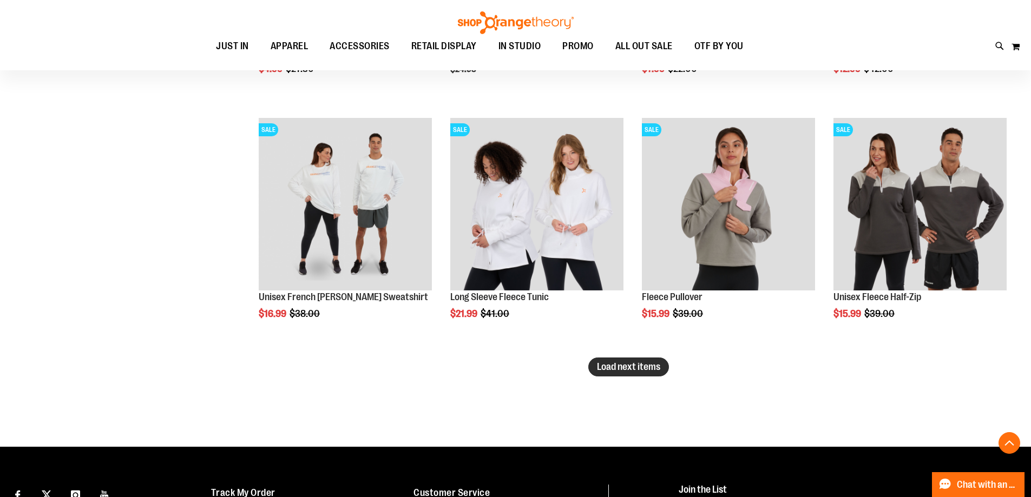
click at [645, 367] on span "Load next items" at bounding box center [628, 366] width 63 height 11
